Goal: Transaction & Acquisition: Register for event/course

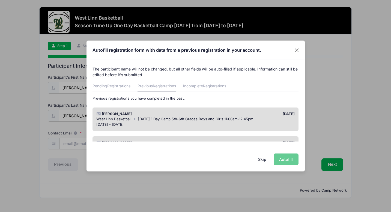
click at [124, 116] on div "[PERSON_NAME]" at bounding box center [145, 113] width 102 height 5
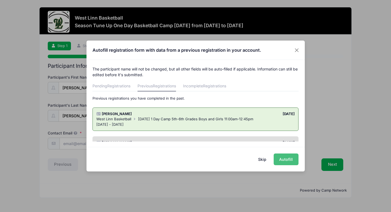
click at [283, 161] on button "Autofill" at bounding box center [285, 160] width 25 height 12
type input "[EMAIL_ADDRESS][DOMAIN_NAME]"
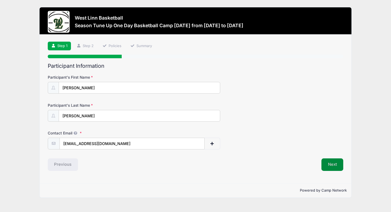
click at [331, 166] on button "Next" at bounding box center [332, 165] width 22 height 13
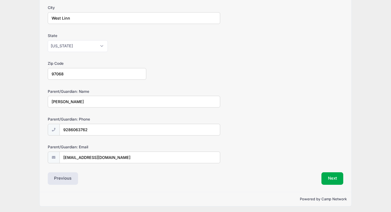
scroll to position [125, 0]
click at [333, 182] on button "Next" at bounding box center [332, 179] width 22 height 13
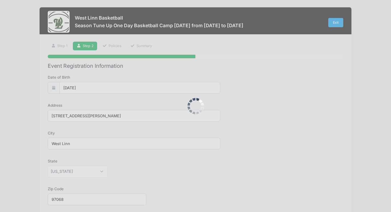
scroll to position [0, 0]
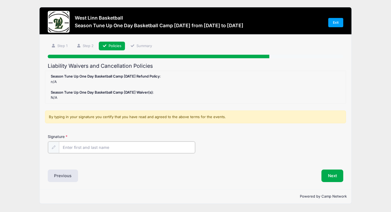
click at [81, 143] on input "Signature" at bounding box center [127, 148] width 136 height 12
type input "[PERSON_NAME]"
click at [159, 176] on div "Previous" at bounding box center [120, 175] width 150 height 13
click at [336, 174] on button "Next" at bounding box center [332, 175] width 22 height 13
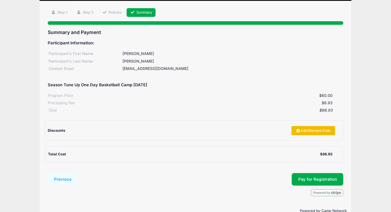
scroll to position [35, 0]
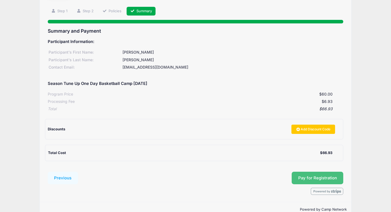
click at [315, 179] on button "Pay for Registration" at bounding box center [317, 178] width 52 height 13
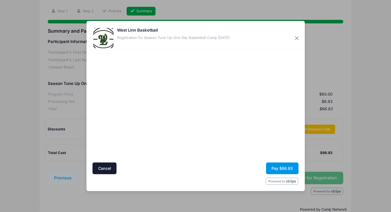
click at [275, 168] on button "Pay $66.93" at bounding box center [282, 169] width 32 height 12
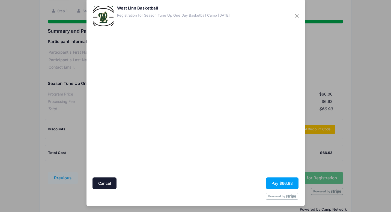
scroll to position [7, 0]
click at [289, 184] on button "Pay $66.93" at bounding box center [282, 184] width 32 height 12
